Goal: Information Seeking & Learning: Learn about a topic

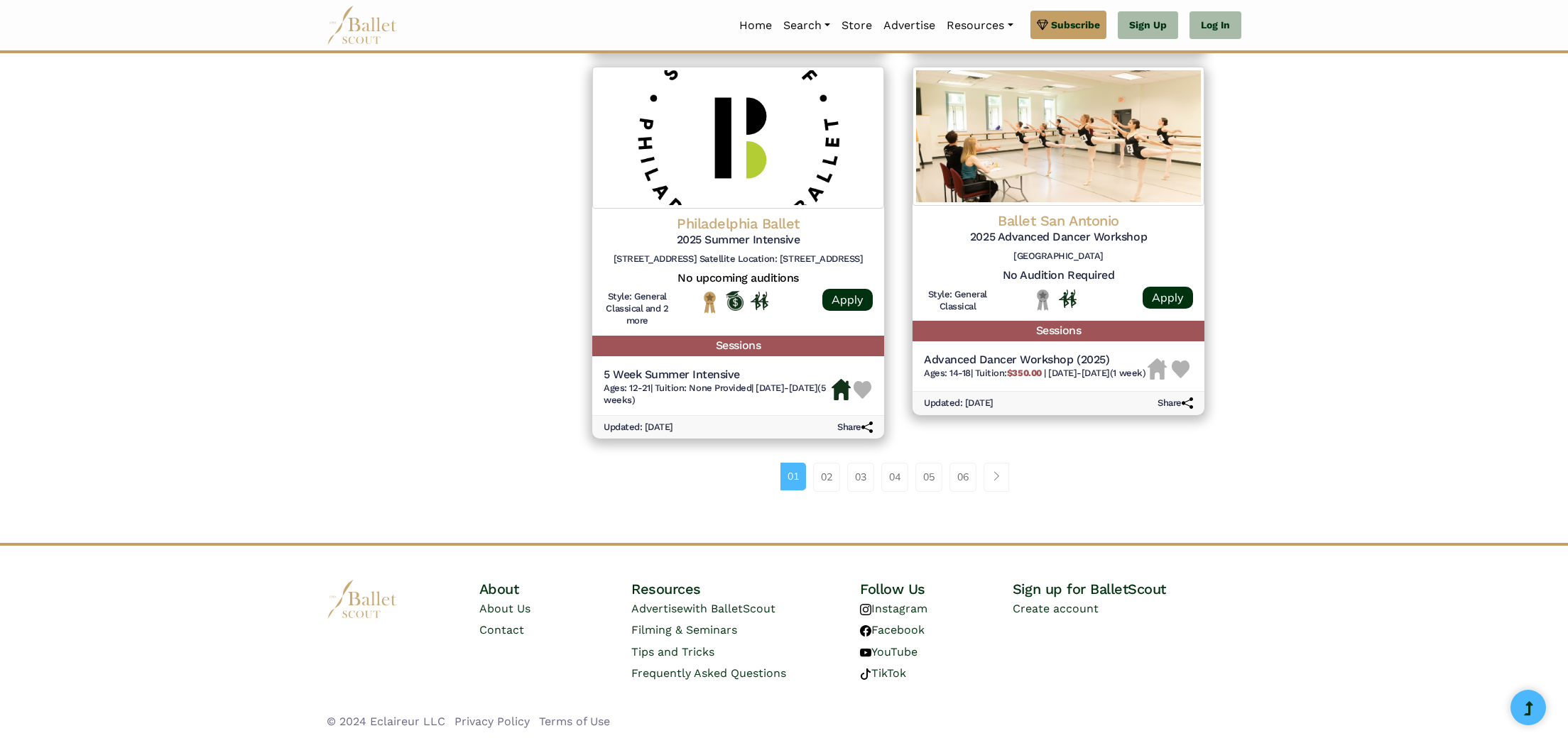
scroll to position [1848, 0]
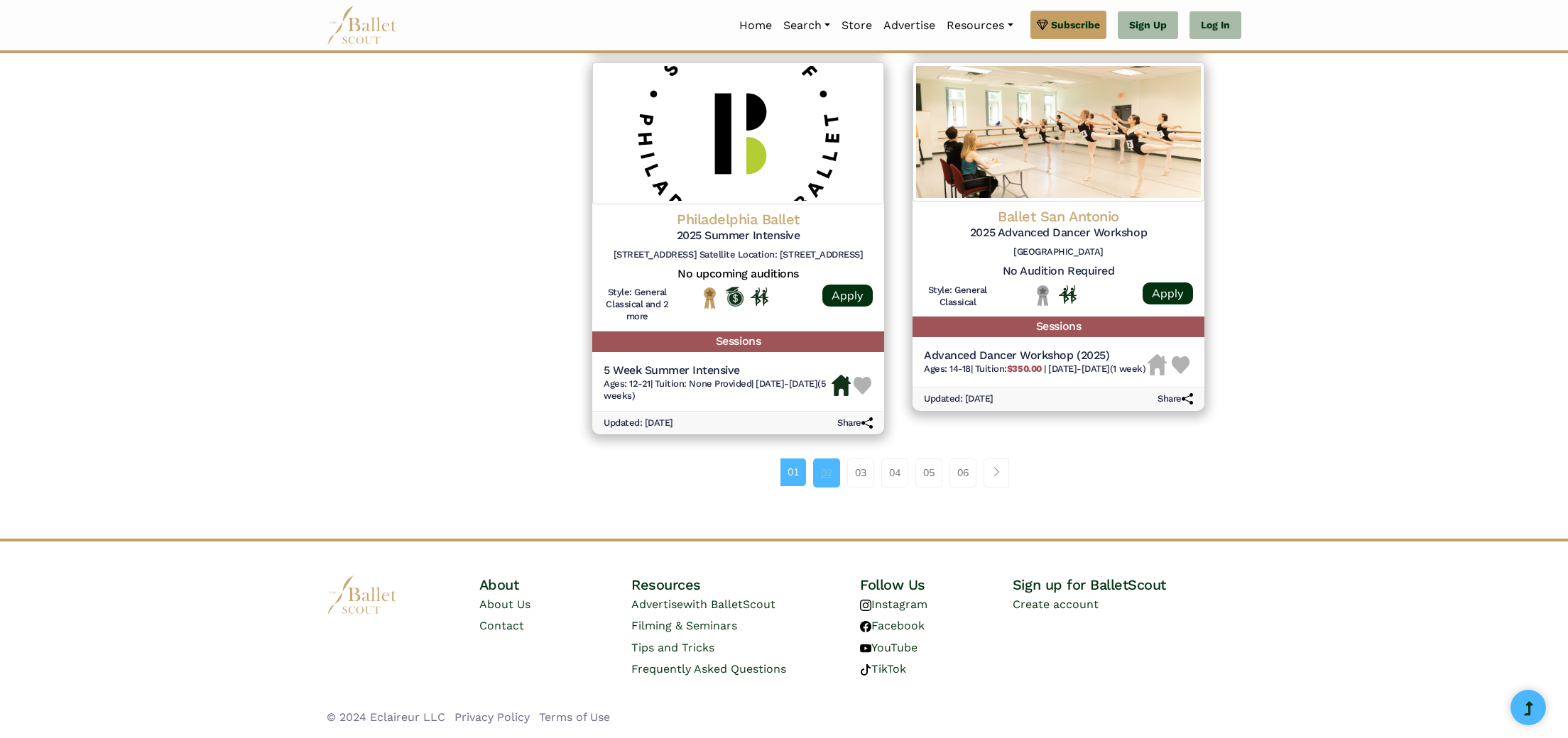
click at [825, 470] on link "02" at bounding box center [826, 473] width 27 height 29
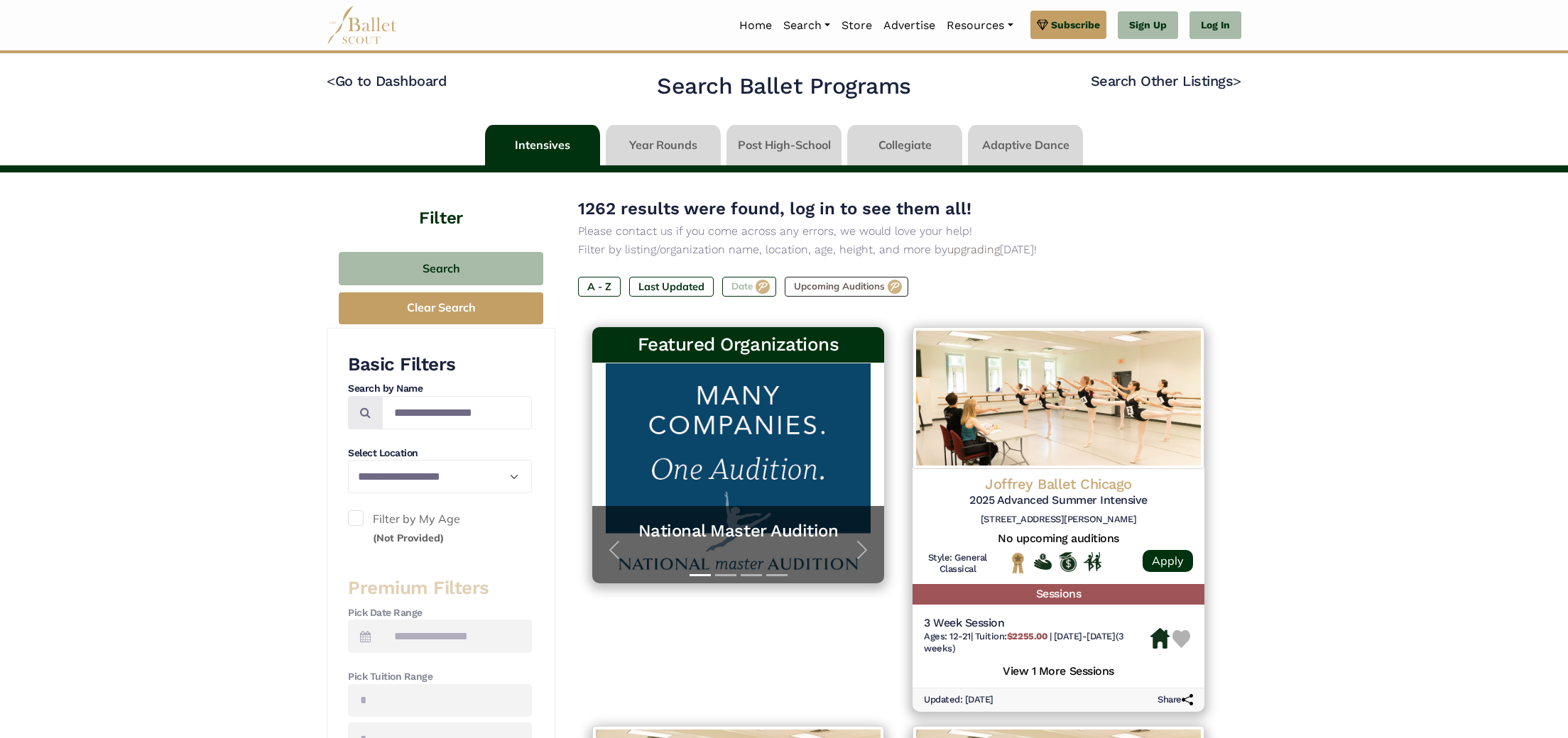
click at [741, 286] on label "Date" at bounding box center [749, 287] width 54 height 20
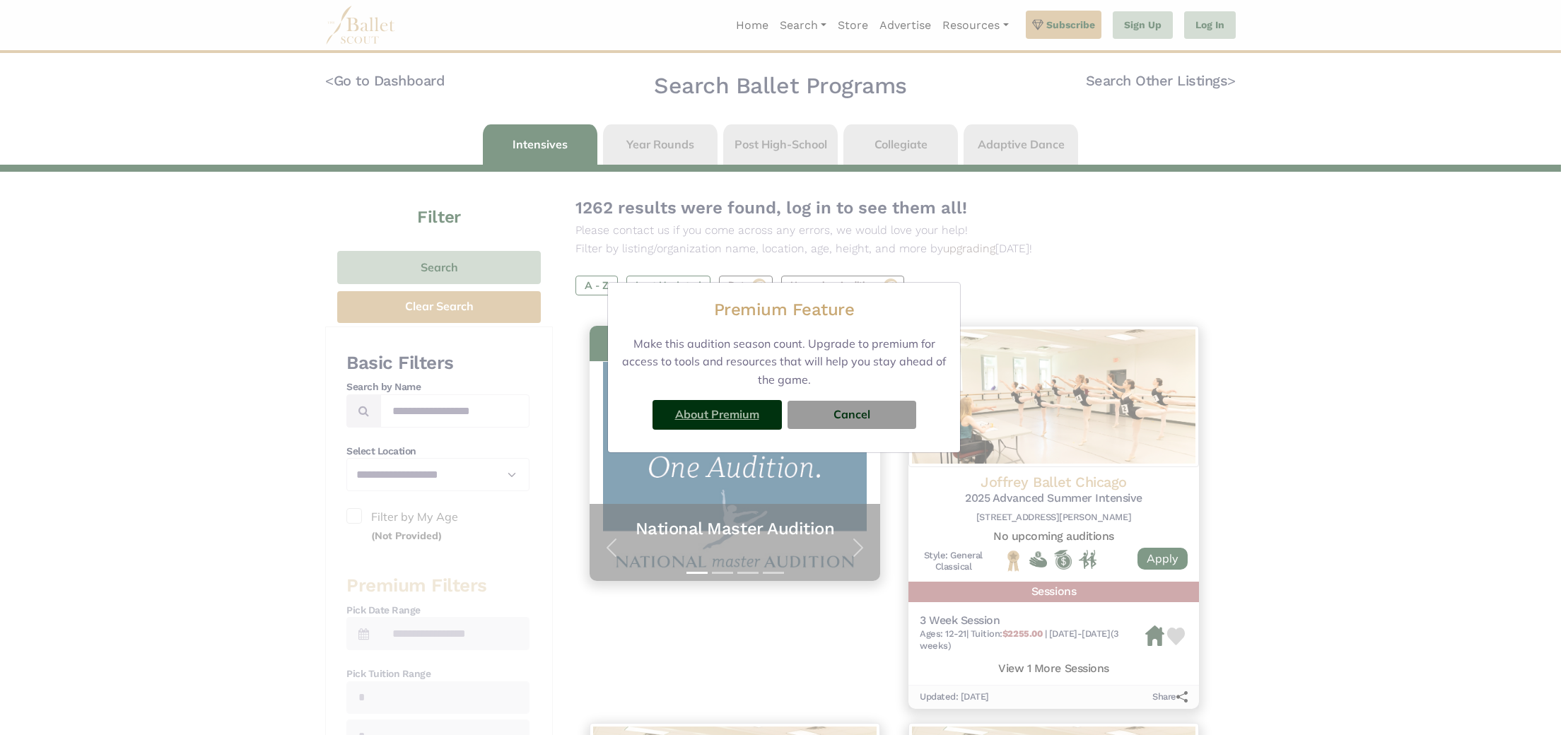
click at [735, 418] on link "About Premium" at bounding box center [718, 414] width 85 height 14
